Goal: Task Accomplishment & Management: Use online tool/utility

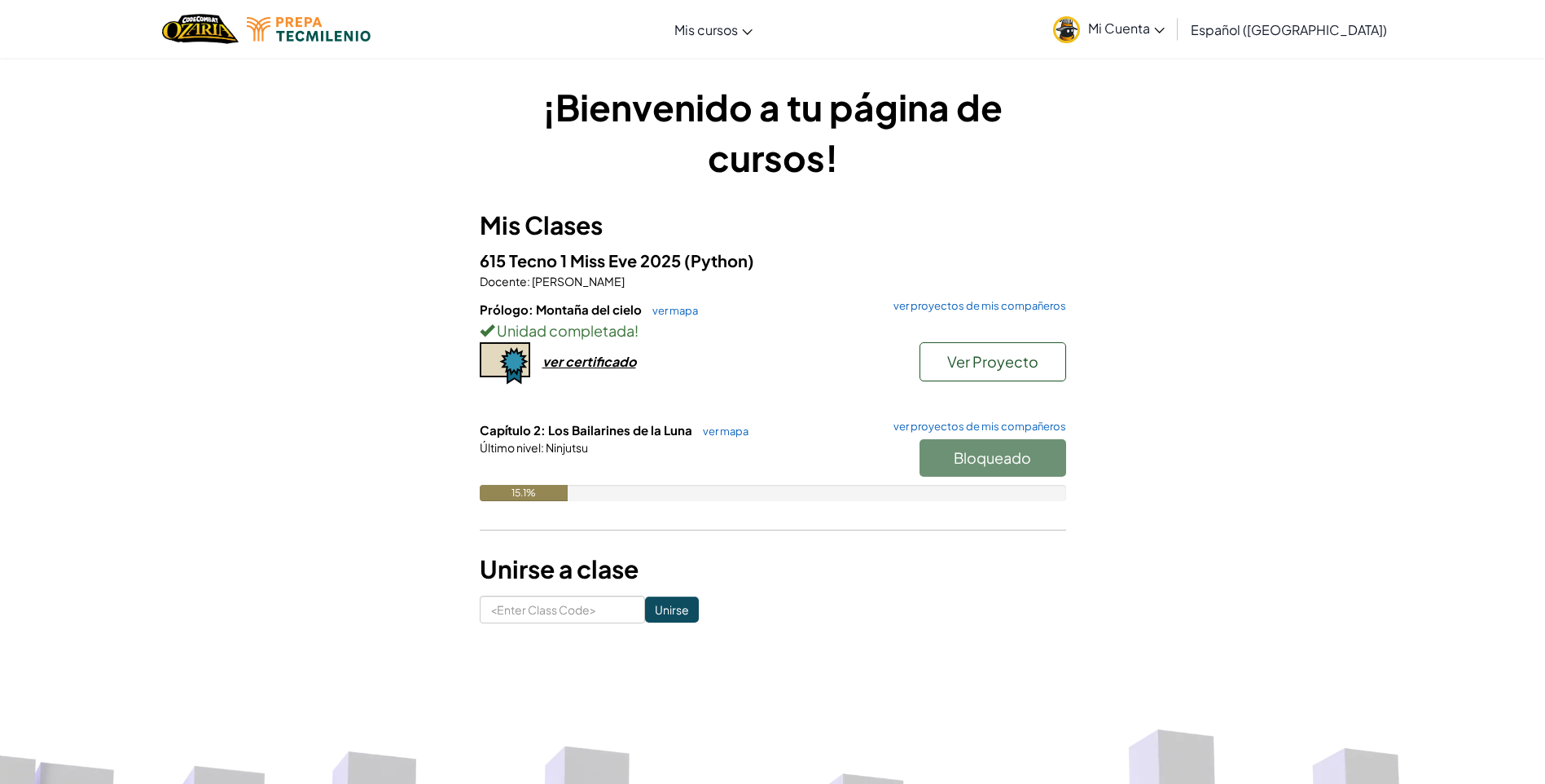
click at [818, 382] on div "Prólogo: Montaña del cielo ver mapa ver proyectos de mis compañeros Unidad comp…" at bounding box center [772, 361] width 586 height 121
click at [701, 427] on link "ver mapa" at bounding box center [721, 431] width 54 height 14
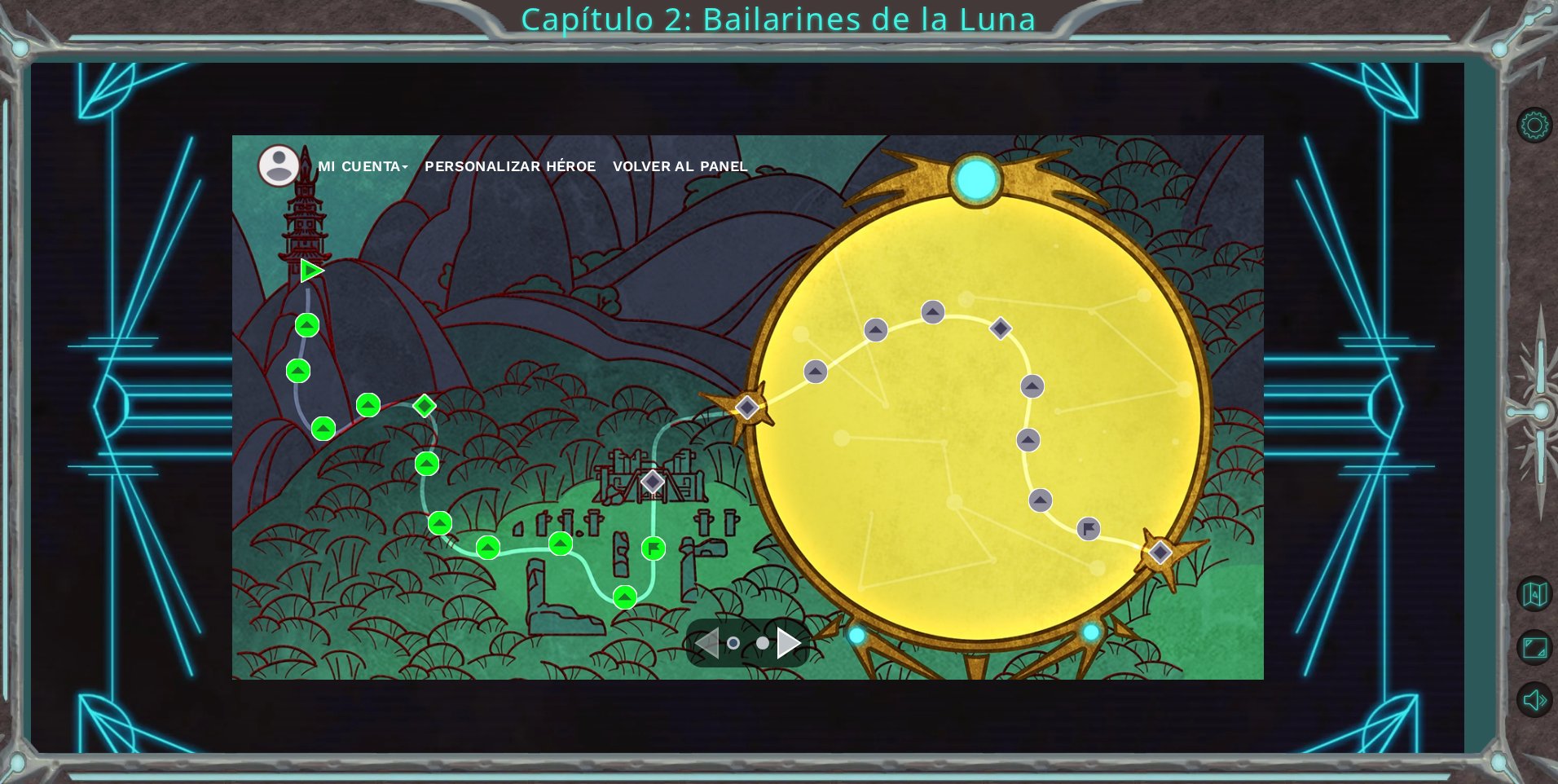
click at [716, 500] on div "Mi Cuenta Personalizar héroe Volver al panel" at bounding box center [748, 407] width 1031 height 544
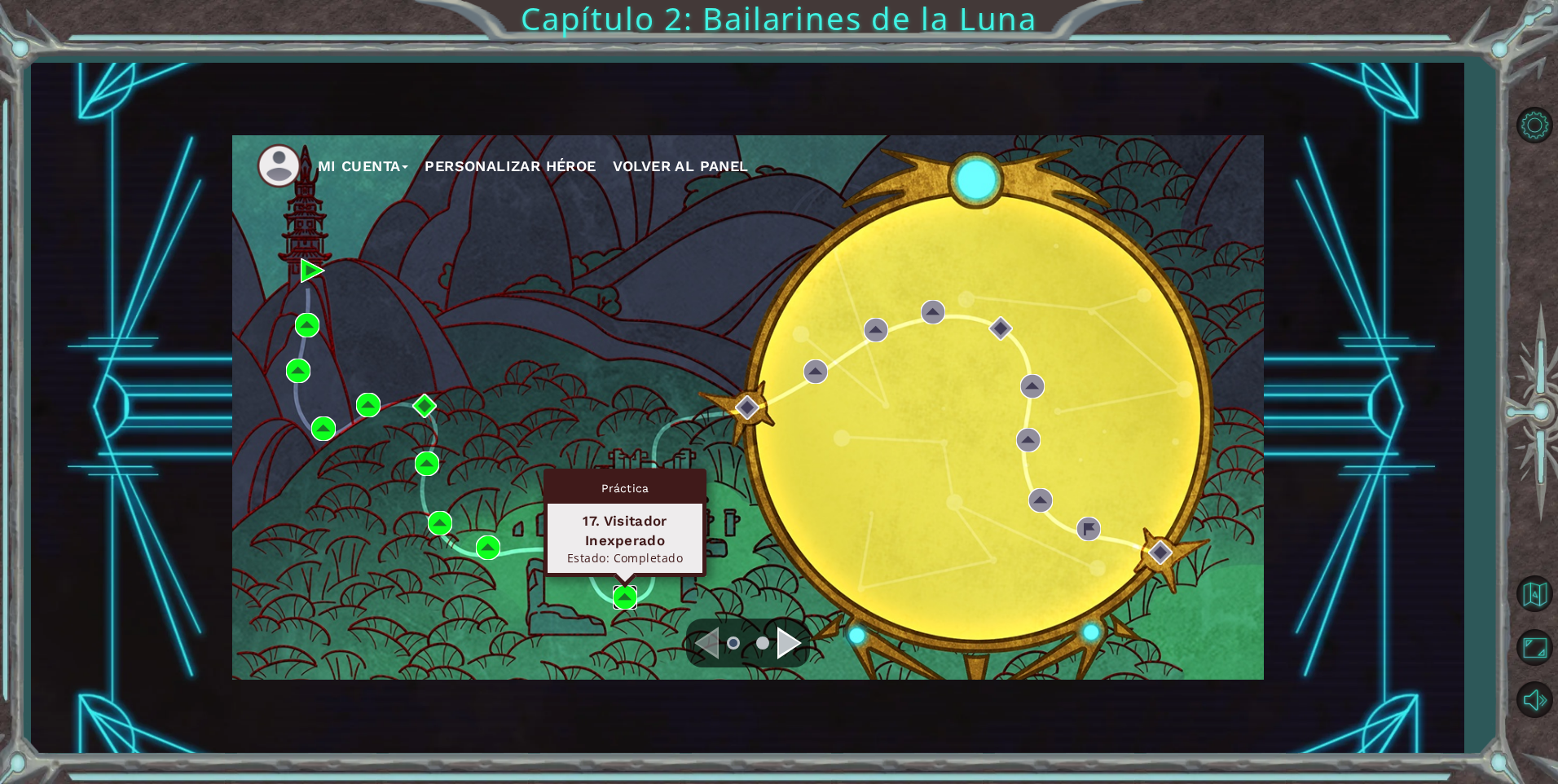
click at [635, 590] on img at bounding box center [624, 596] width 24 height 24
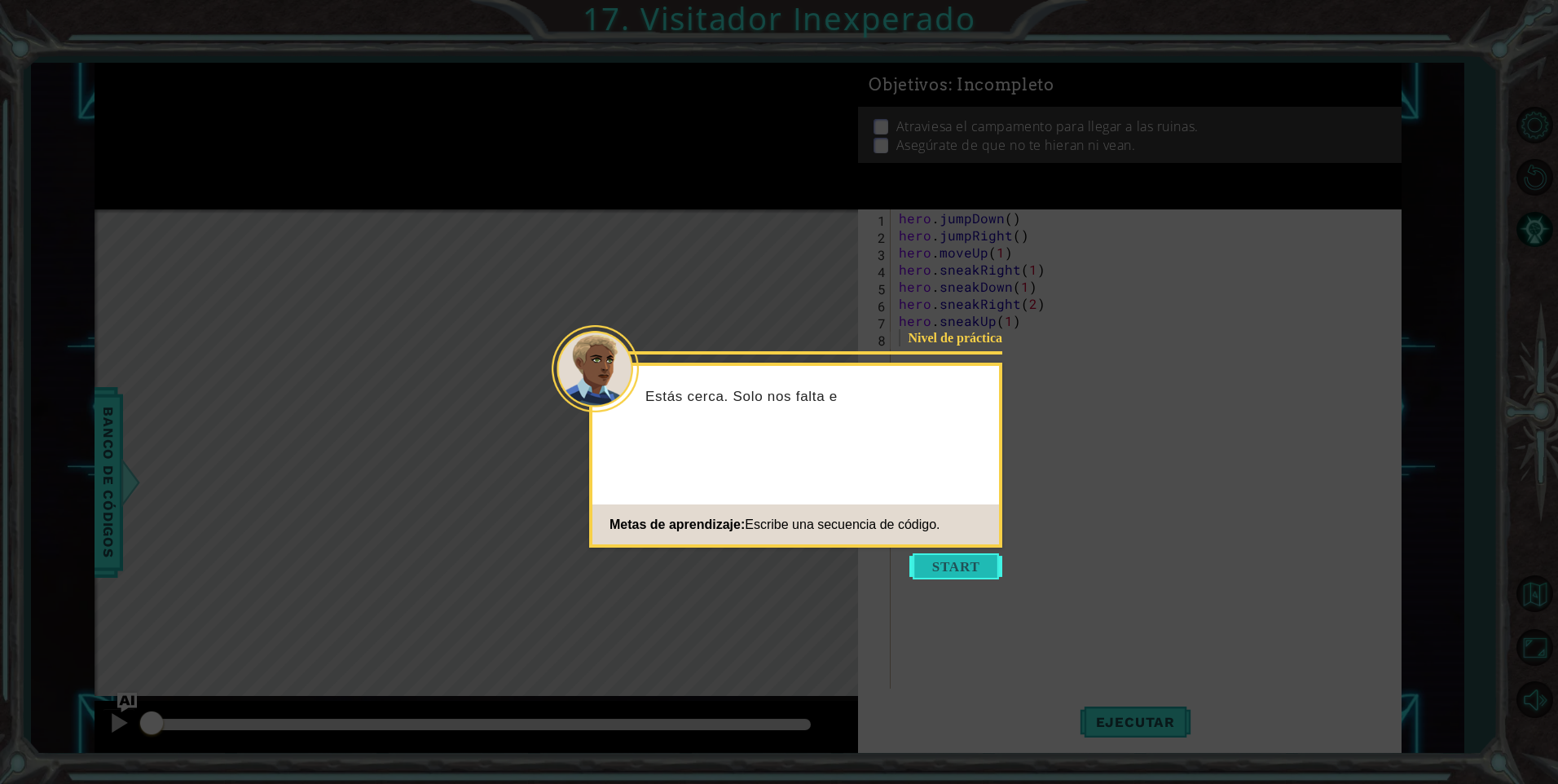
click at [954, 560] on button "Start" at bounding box center [956, 566] width 93 height 26
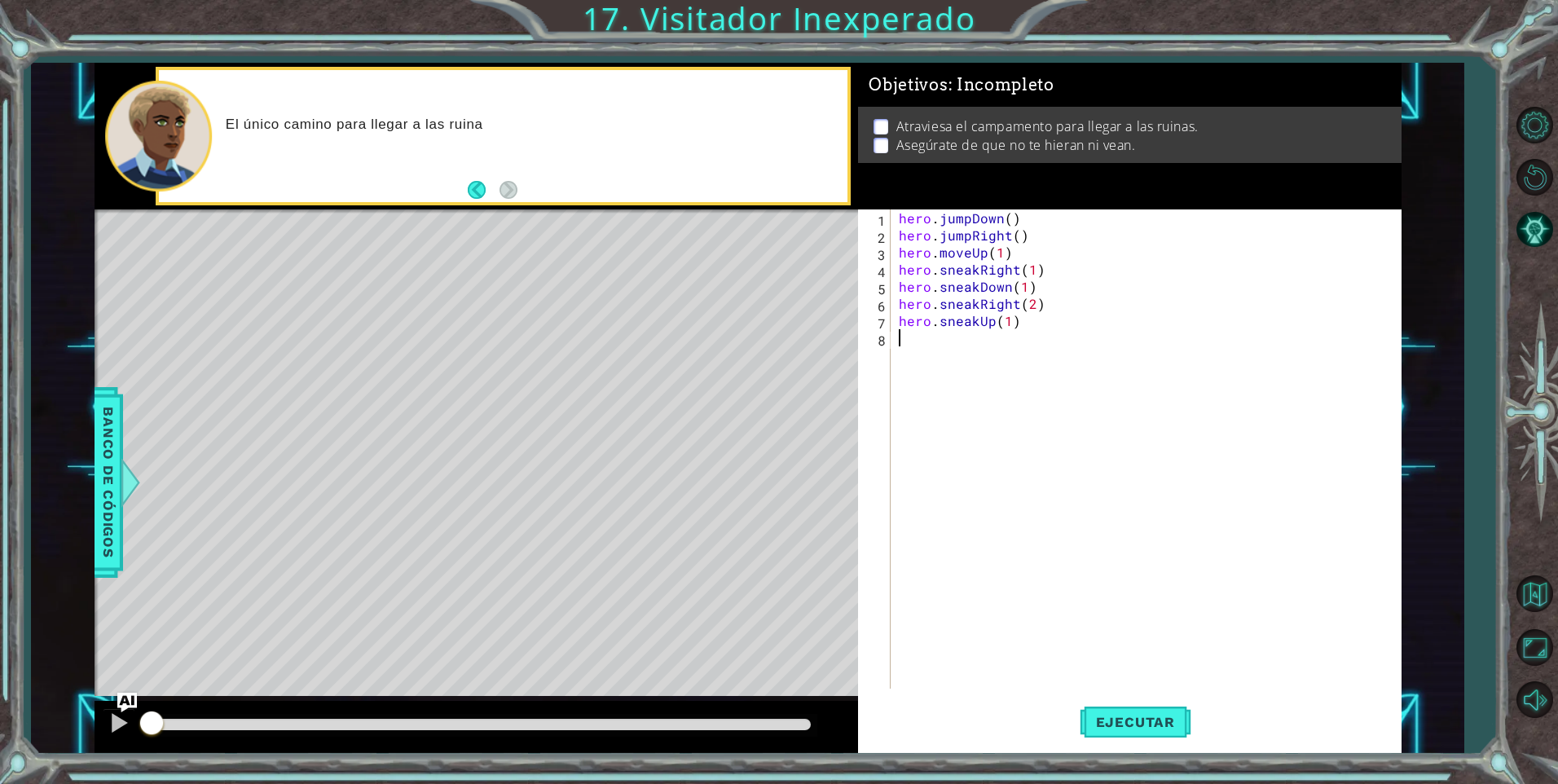
click at [474, 186] on button "Back" at bounding box center [483, 190] width 32 height 18
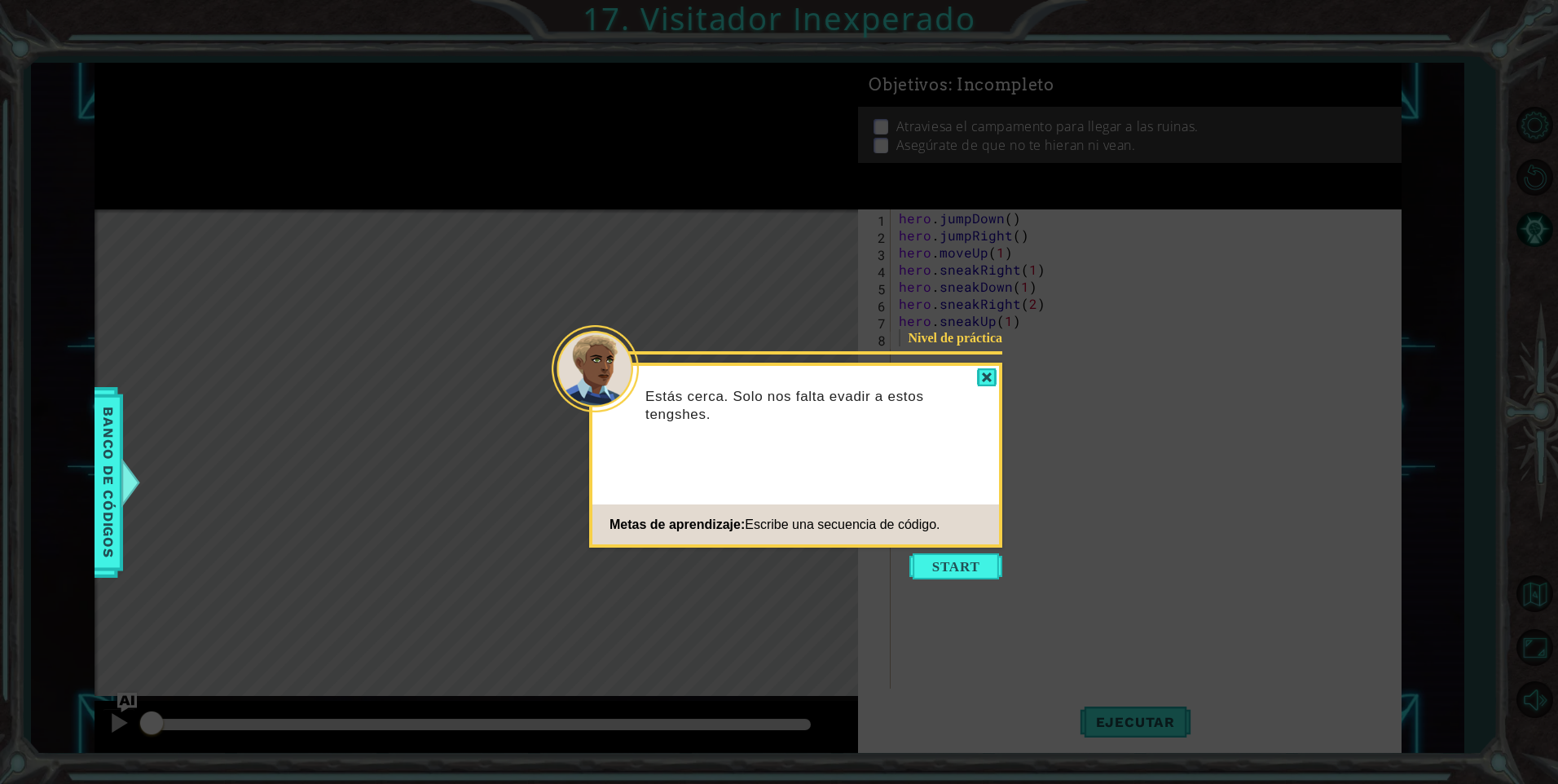
click at [474, 186] on icon at bounding box center [779, 392] width 1558 height 784
click at [970, 579] on button "Start" at bounding box center [956, 566] width 93 height 26
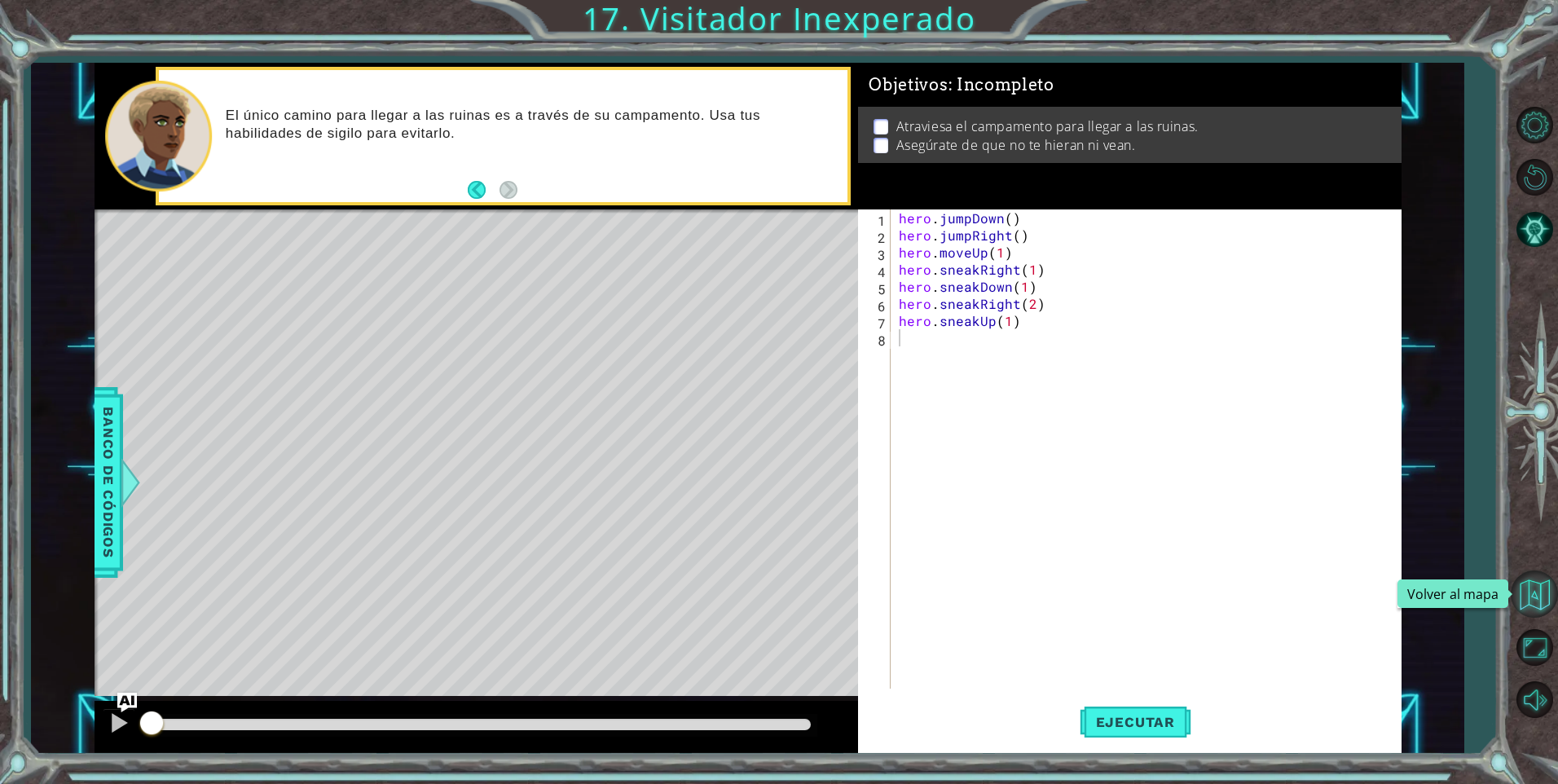
click at [1544, 594] on button "Volver al mapa" at bounding box center [1534, 593] width 47 height 47
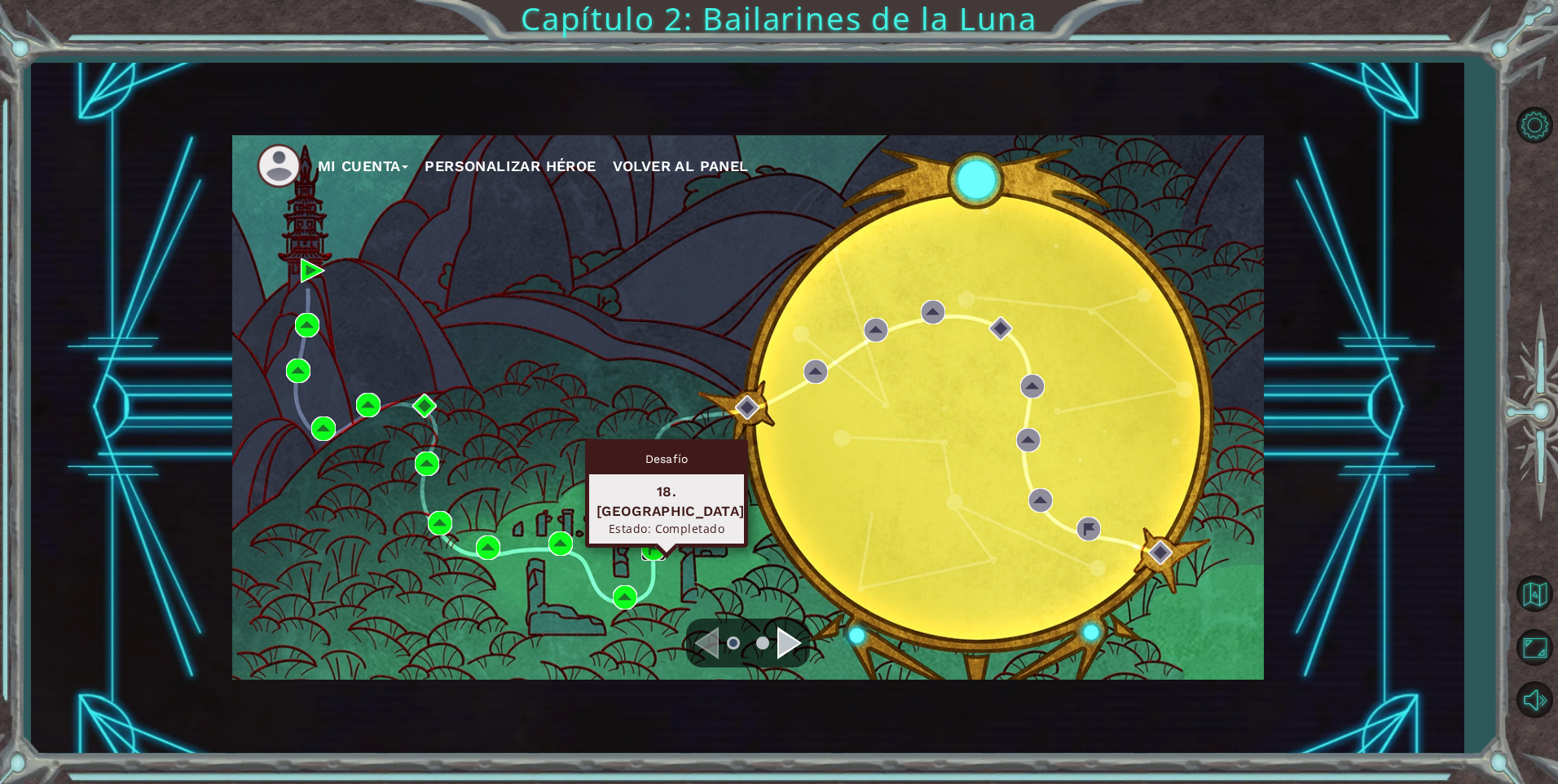
click at [655, 557] on img at bounding box center [653, 548] width 24 height 24
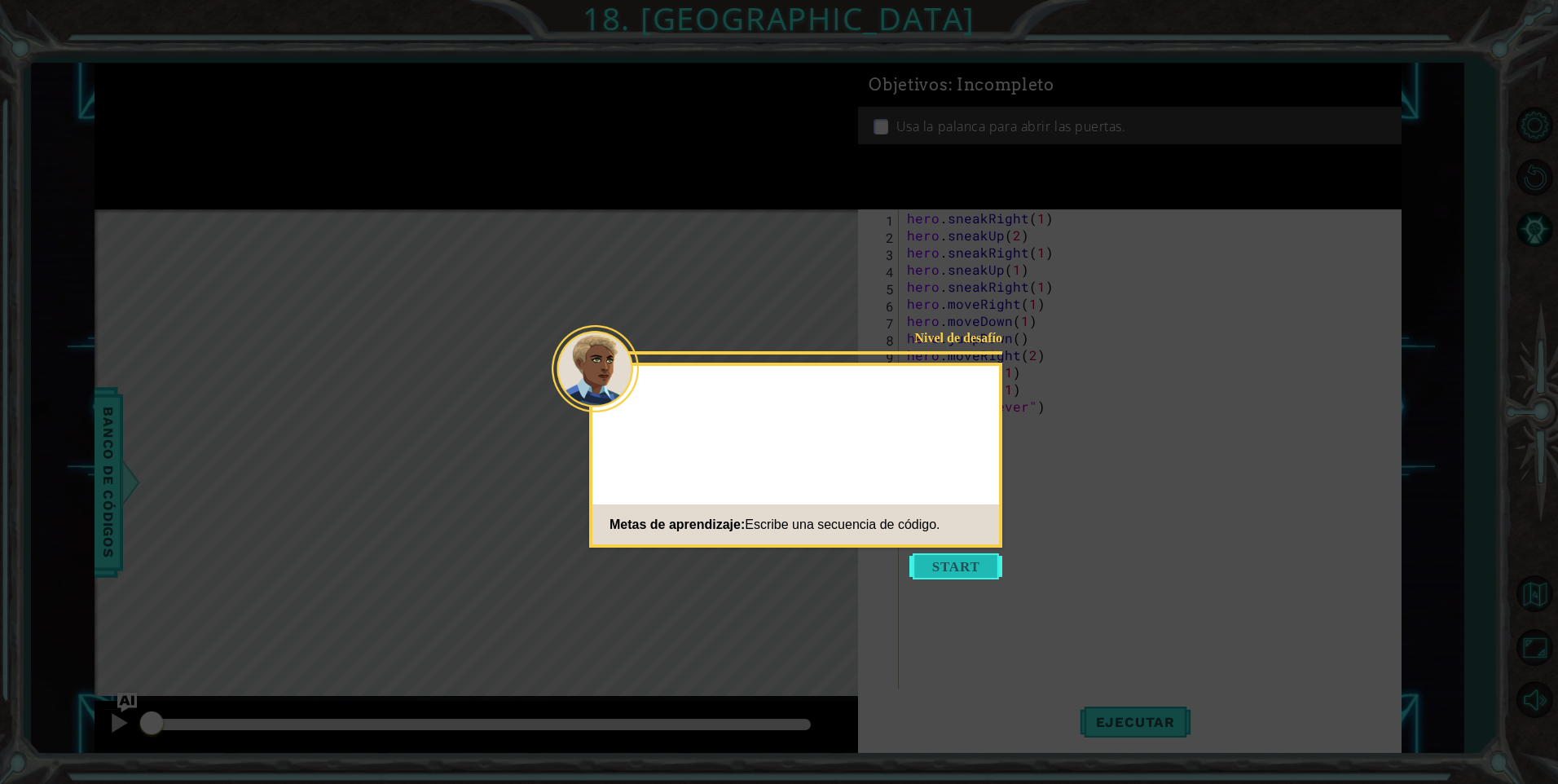
click at [914, 565] on button "Start" at bounding box center [956, 566] width 93 height 26
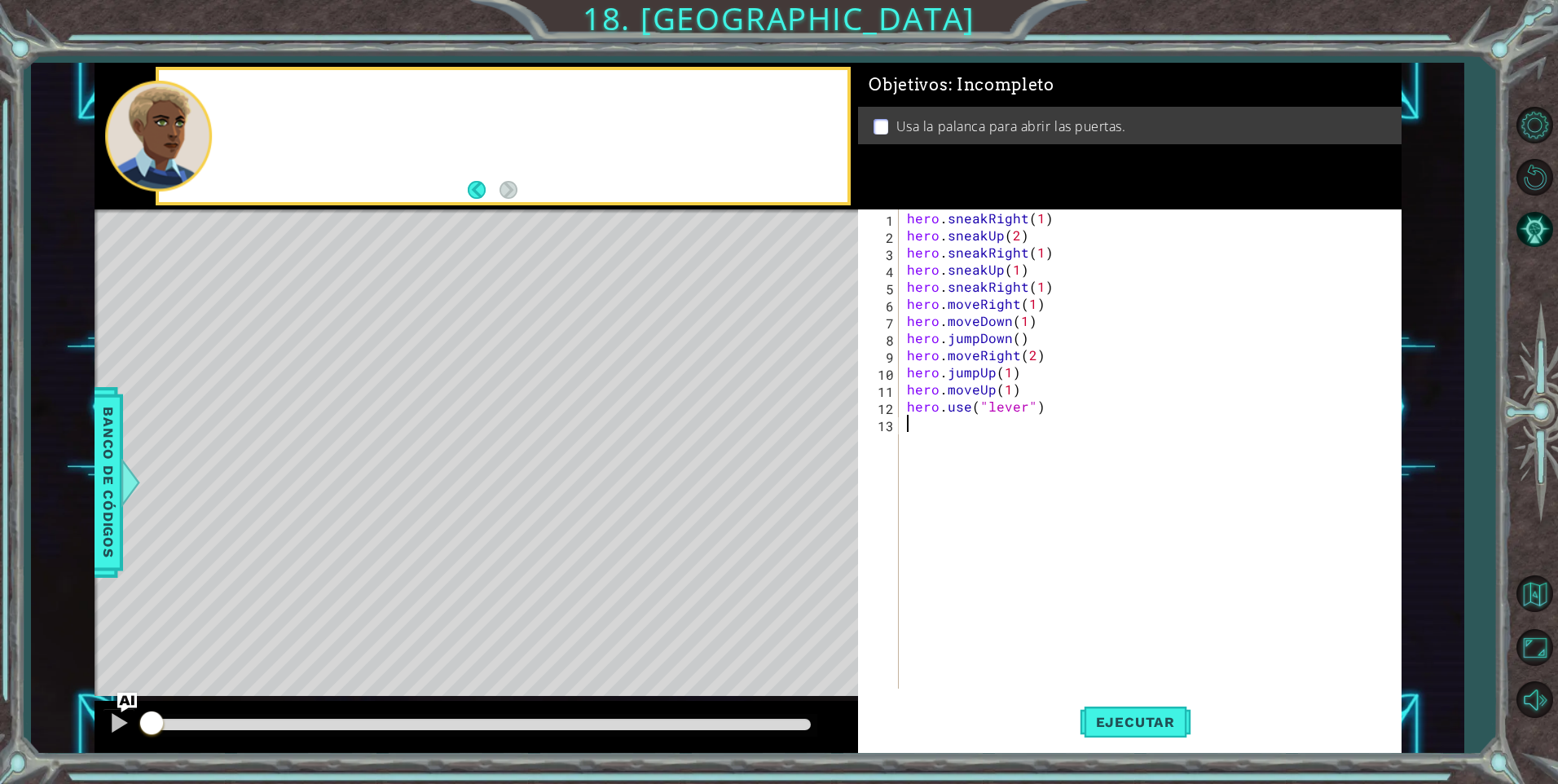
click at [914, 565] on div "hero . sneakRight ( 1 ) hero . sneakUp ( 2 ) hero . sneakRight ( 1 ) hero . sne…" at bounding box center [1154, 466] width 501 height 513
